Goal: Information Seeking & Learning: Understand process/instructions

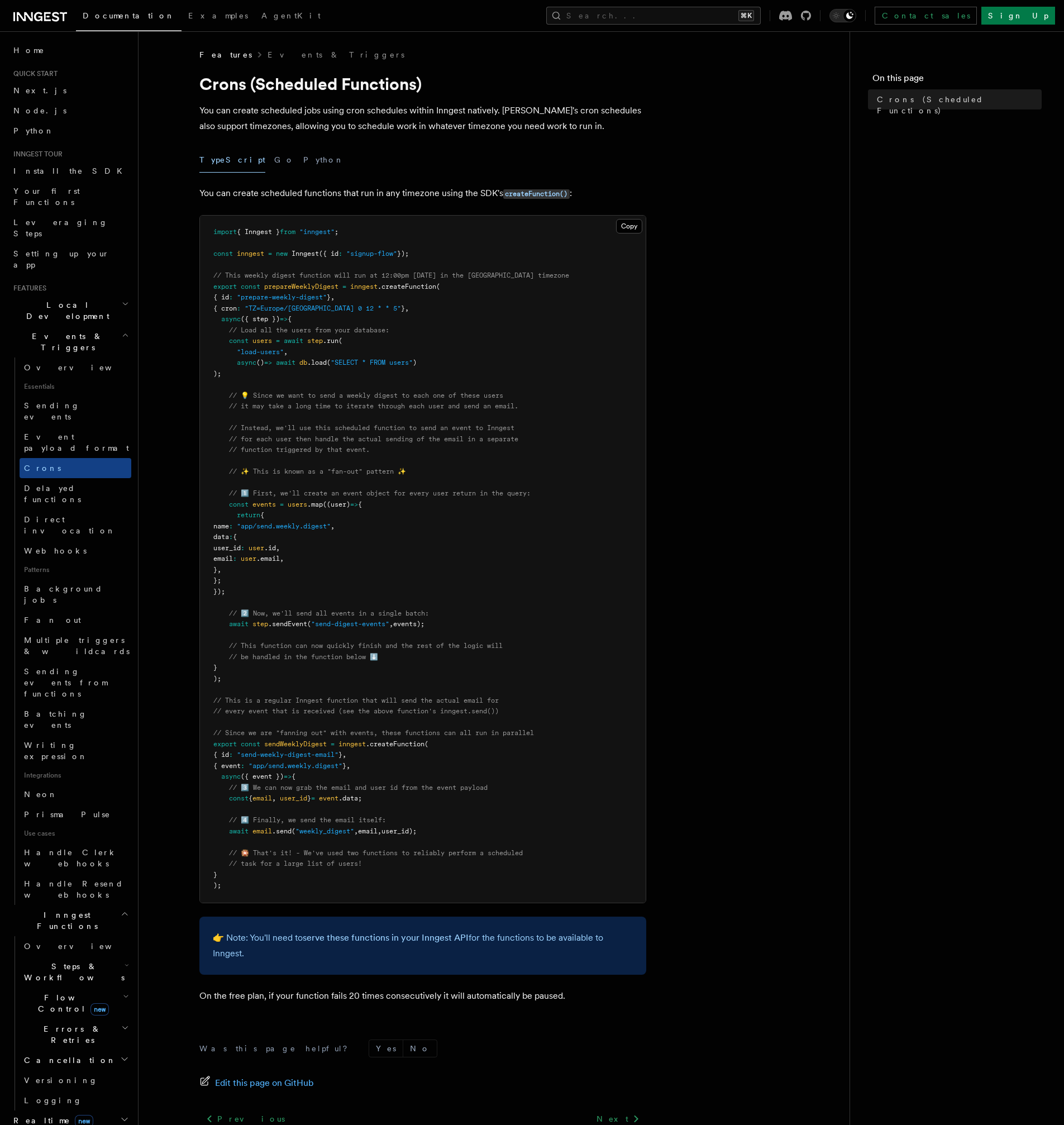
drag, startPoint x: 333, startPoint y: 351, endPoint x: 490, endPoint y: 357, distance: 157.1
click at [488, 357] on pre "import { Inngest } from "inngest" ; const inngest = new Inngest ({ id : "signup…" at bounding box center [422, 559] width 445 height 687
click at [490, 357] on pre "import { Inngest } from "inngest" ; const inngest = new Inngest ({ id : "signup…" at bounding box center [422, 559] width 445 height 687
click at [413, 286] on span ".createFunction" at bounding box center [406, 286] width 58 height 7
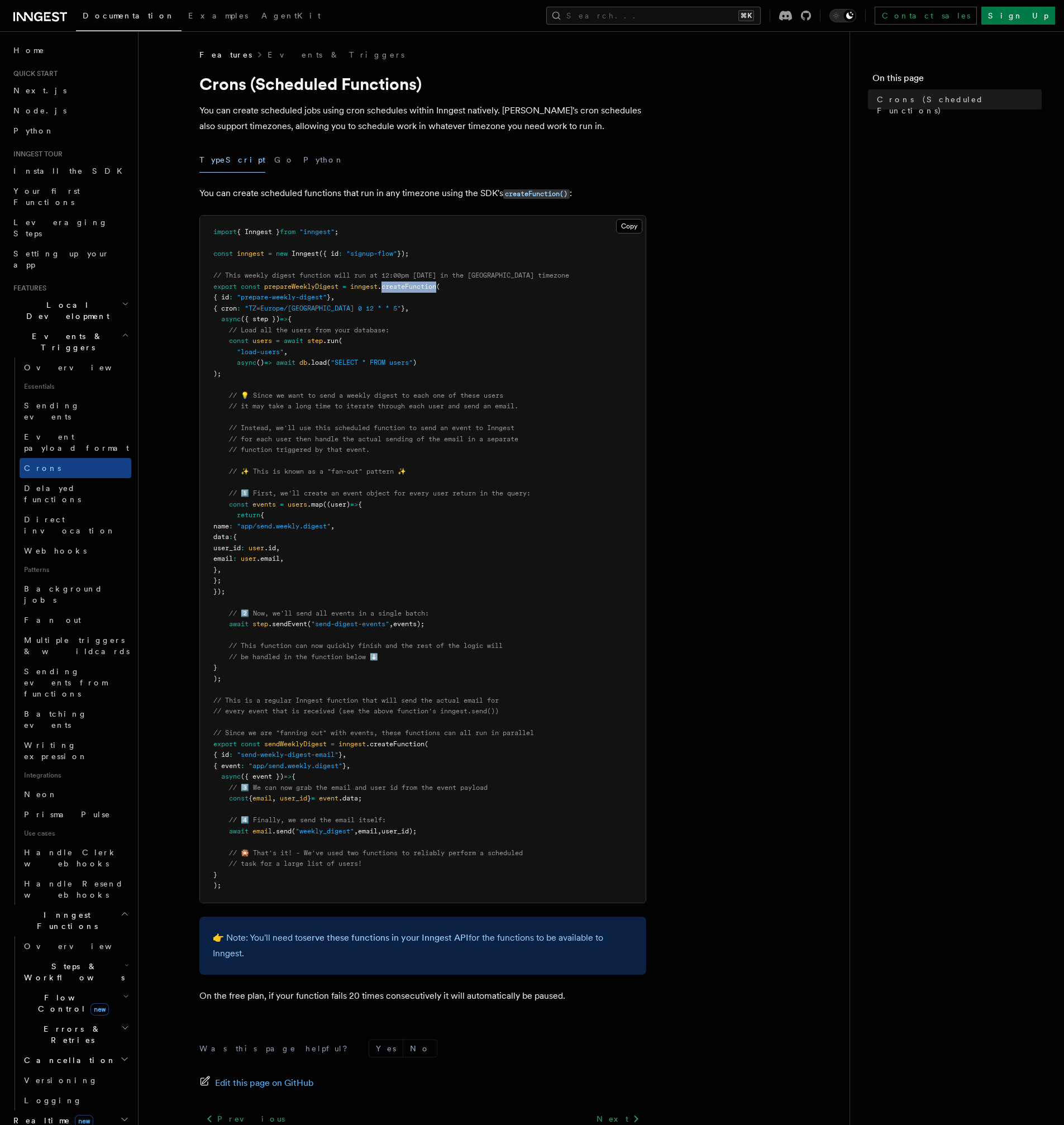
copy span "createFunction"
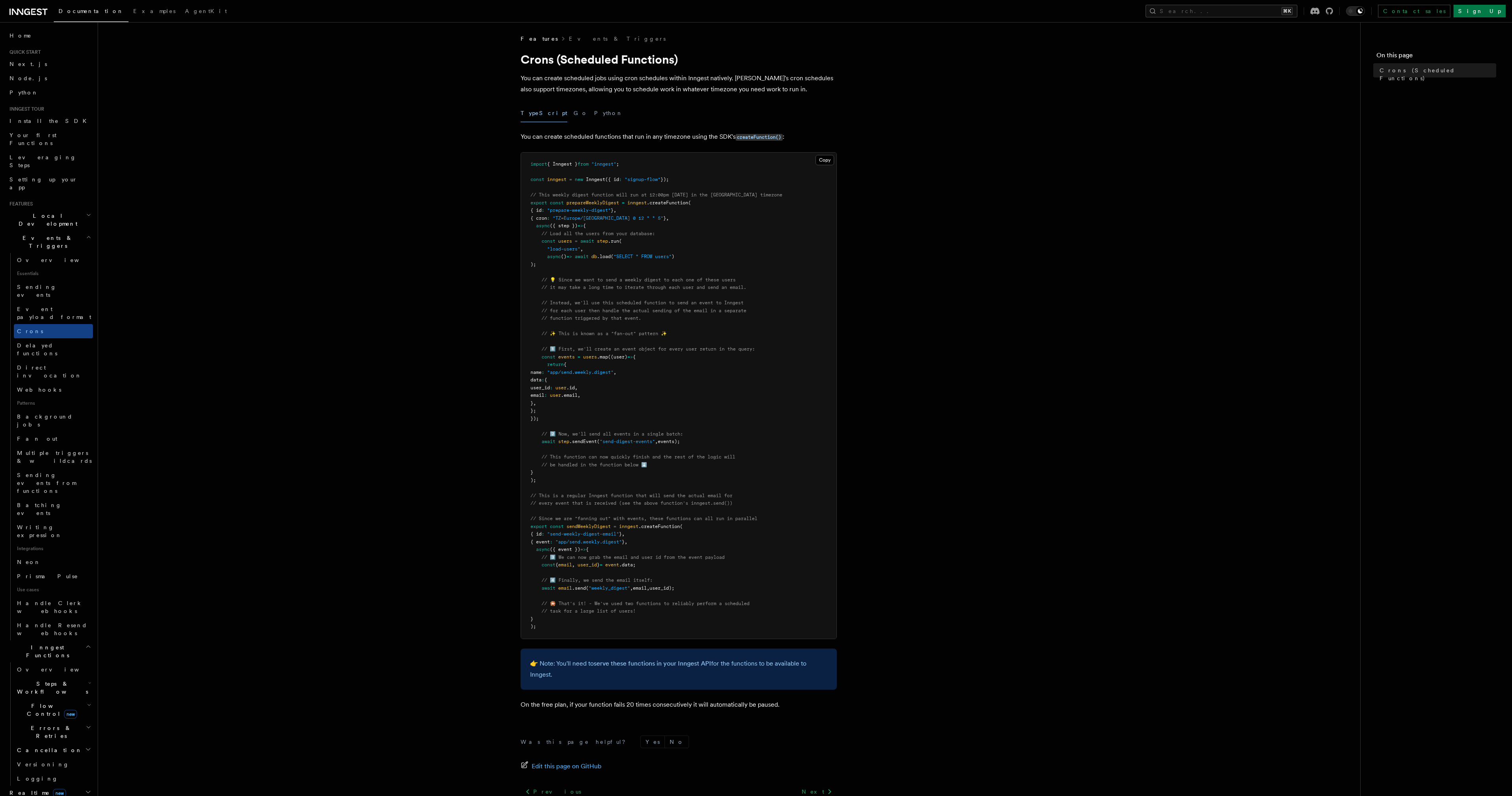
click at [464, 239] on article "Features Events & Triggers Crons (Scheduled Functions) You can create scheduled…" at bounding box center [729, 451] width 1237 height 833
drag, startPoint x: 1176, startPoint y: 158, endPoint x: 1184, endPoint y: 152, distance: 10.0
click at [752, 158] on article "Features Events & Triggers Crons (Scheduled Functions) You can create scheduled…" at bounding box center [729, 451] width 1237 height 833
click at [752, 11] on button "Search... ⌘K" at bounding box center [1222, 11] width 152 height 12
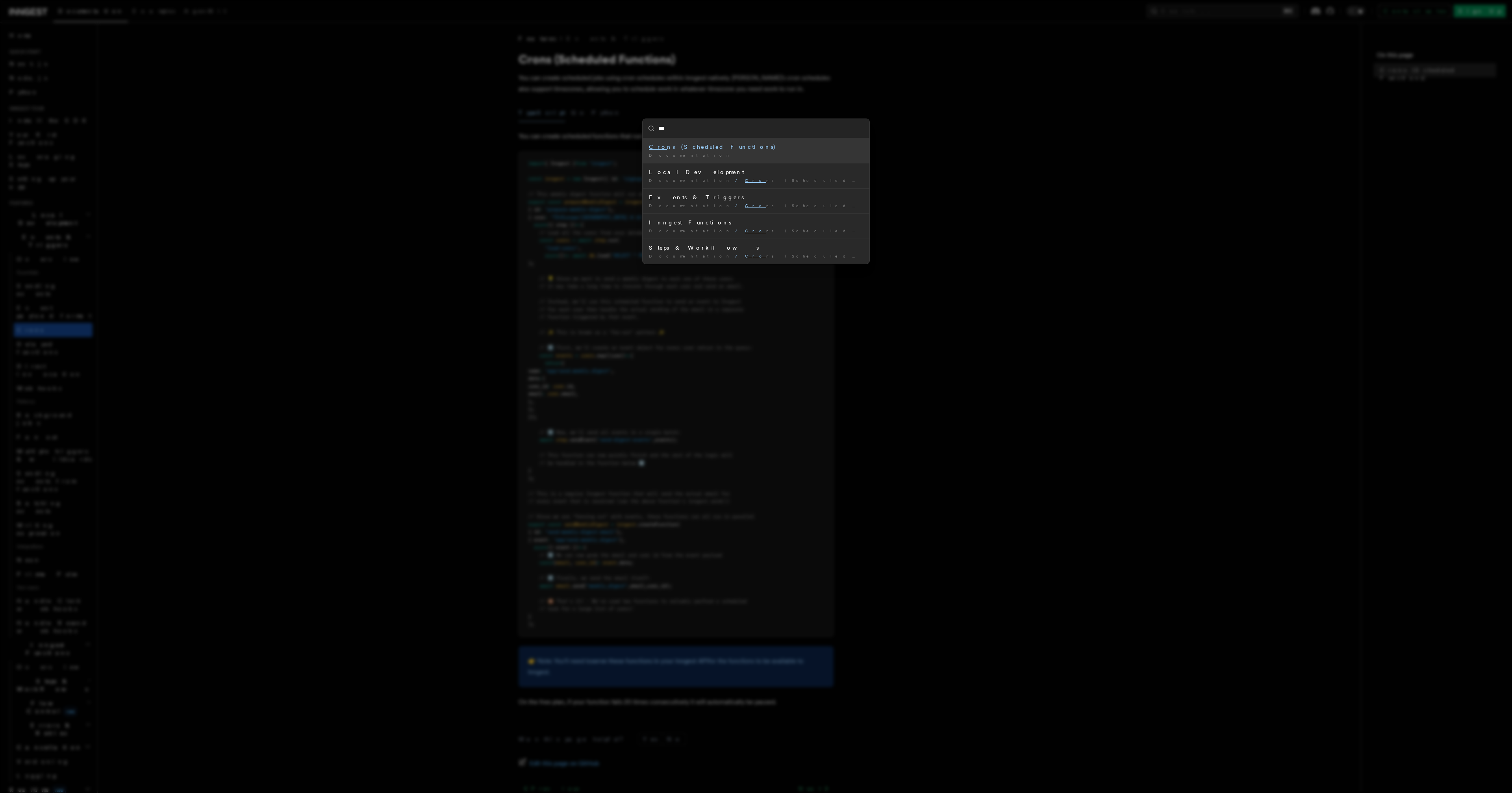
type input "****"
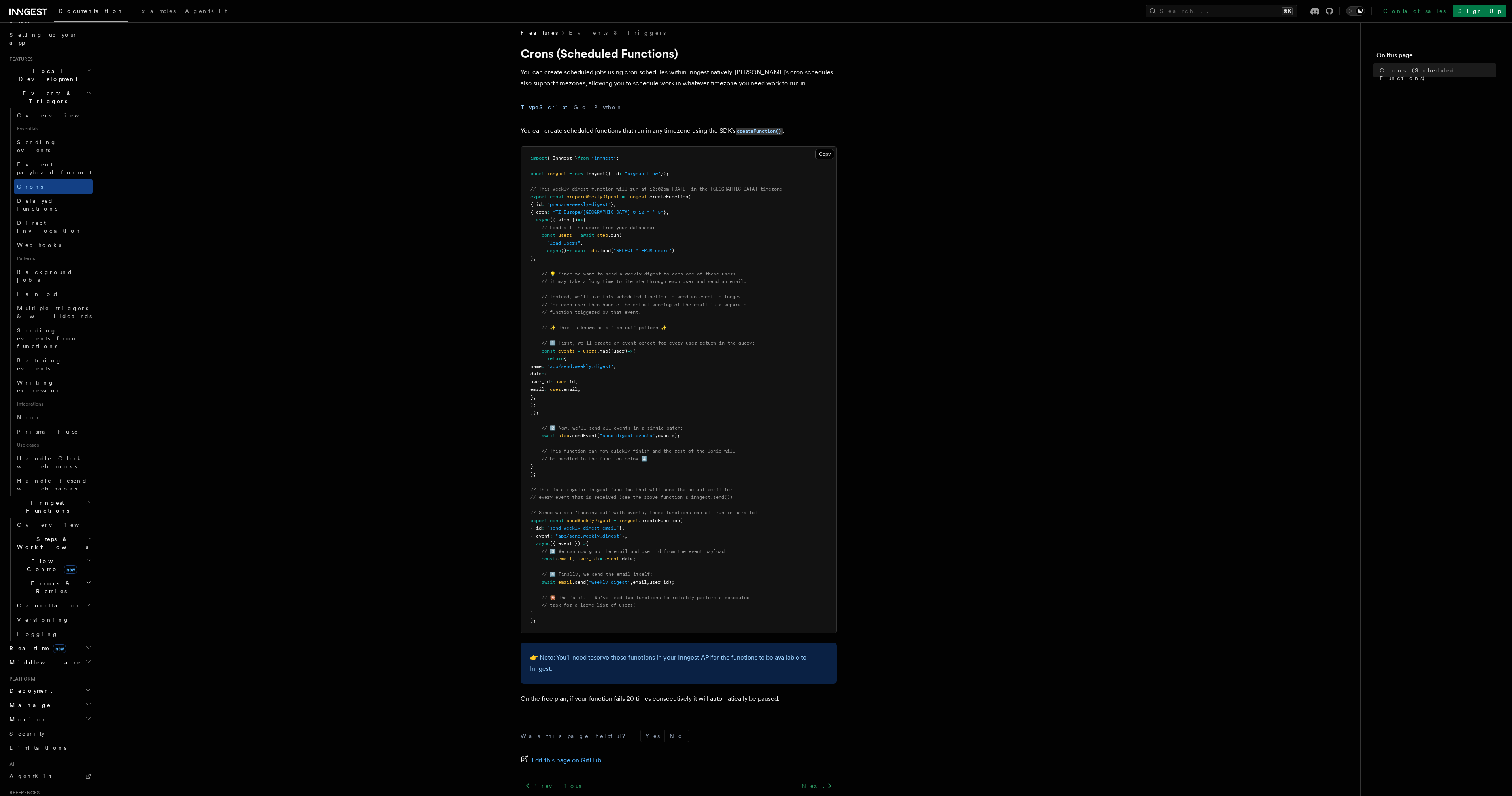
scroll to position [71, 0]
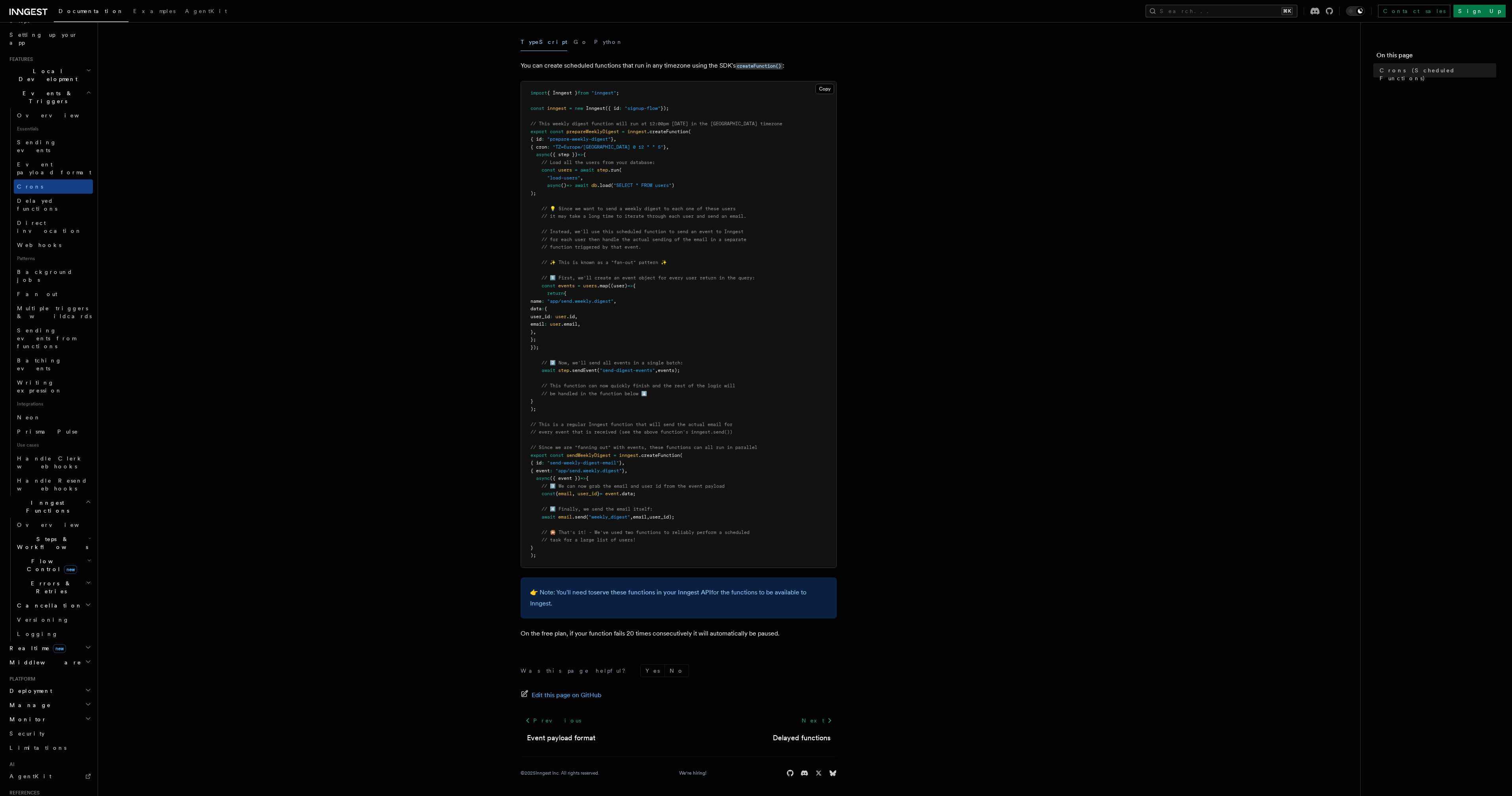
drag, startPoint x: 562, startPoint y: 173, endPoint x: 622, endPoint y: 193, distance: 63.2
click at [622, 193] on pre "import { Inngest } from "inngest" ; const inngest = new Inngest ({ id : "signup…" at bounding box center [678, 324] width 315 height 486
drag, startPoint x: 720, startPoint y: 255, endPoint x: 763, endPoint y: 318, distance: 76.3
click at [752, 317] on pre "import { Inngest } from "inngest" ; const inngest = new Inngest ({ id : "signup…" at bounding box center [678, 324] width 315 height 486
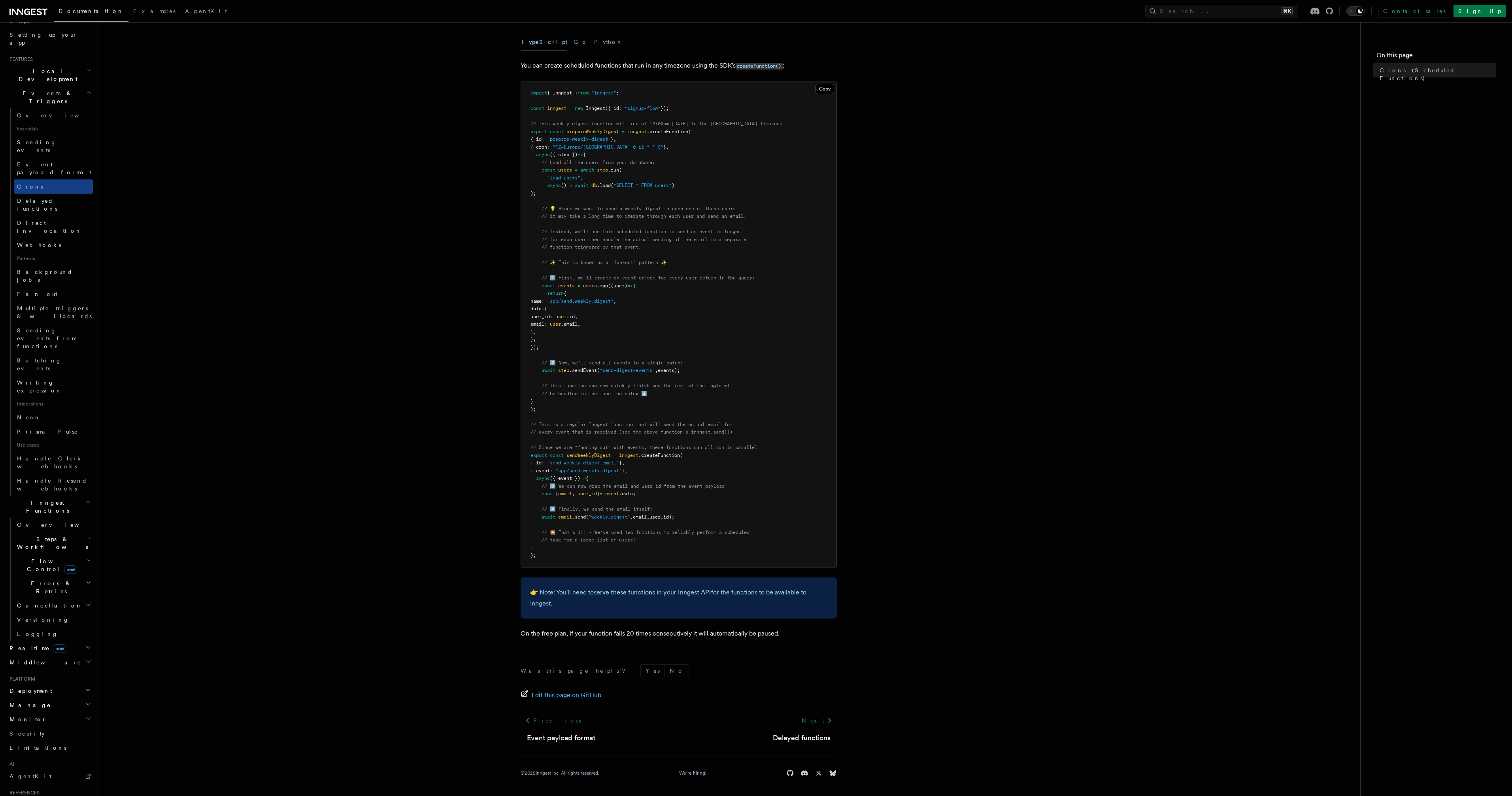
click at [752, 320] on pre "import { Inngest } from "inngest" ; const inngest = new Inngest ({ id : "signup…" at bounding box center [678, 324] width 315 height 486
click at [752, 311] on article "Features Events & Triggers Crons (Scheduled Functions) You can create scheduled…" at bounding box center [729, 379] width 1237 height 833
click at [391, 279] on article "Features Events & Triggers Crons (Scheduled Functions) You can create scheduled…" at bounding box center [729, 379] width 1237 height 833
